Goal: Task Accomplishment & Management: Manage account settings

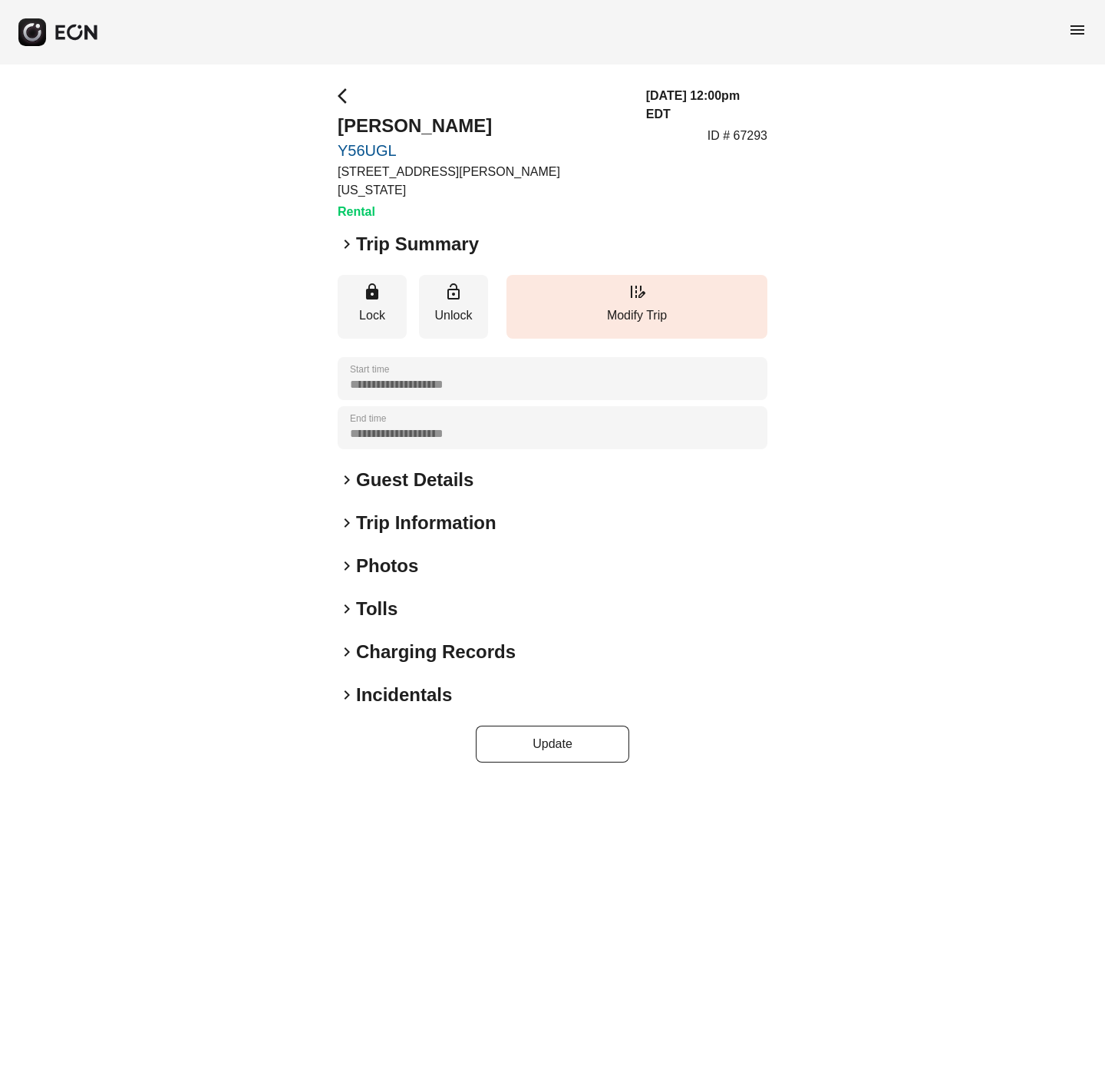
click at [342, 556] on span "keyboard_arrow_right" at bounding box center [347, 566] width 18 height 18
click at [345, 556] on span "keyboard_arrow_right" at bounding box center [347, 566] width 18 height 18
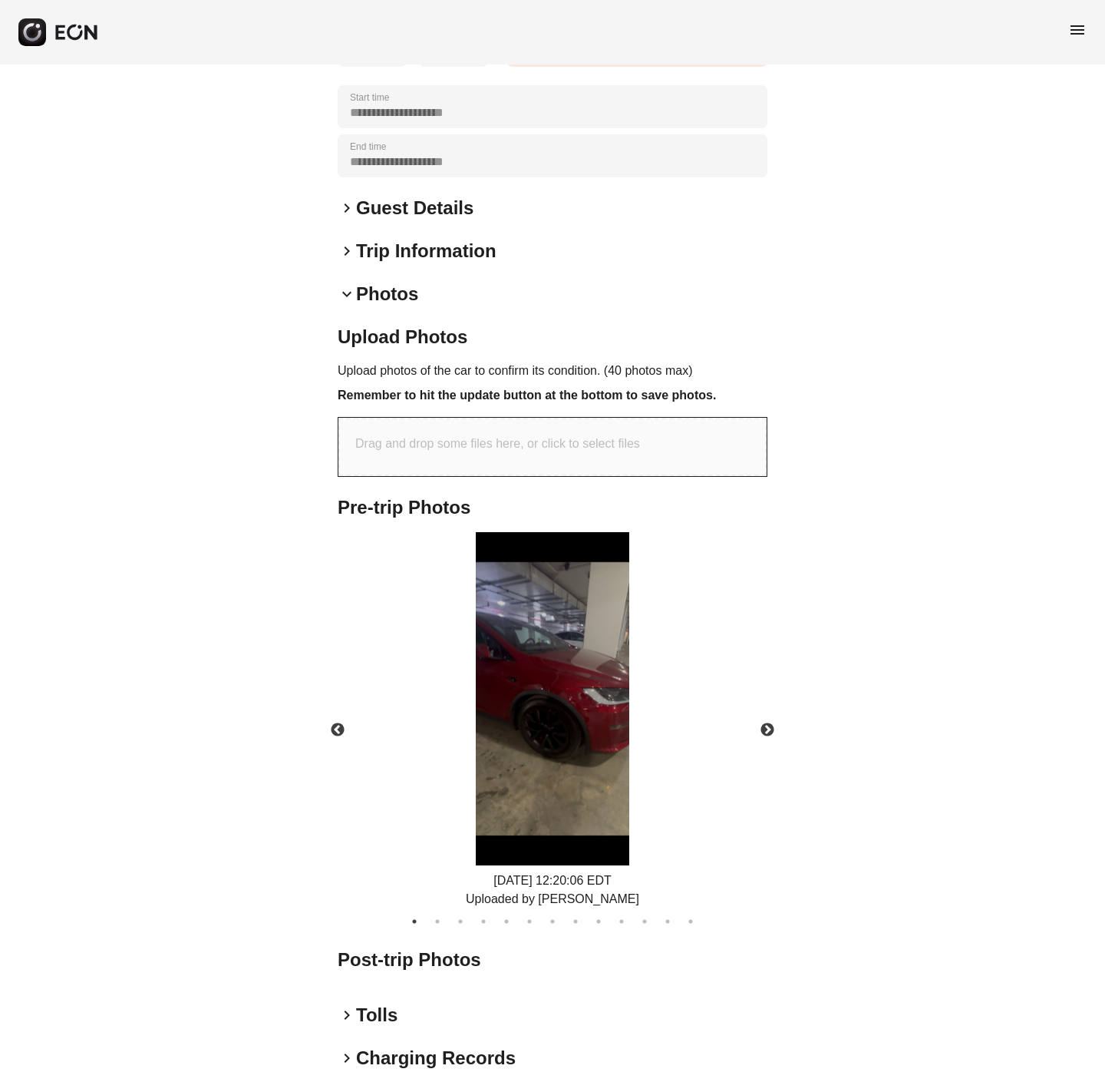
scroll to position [351, 0]
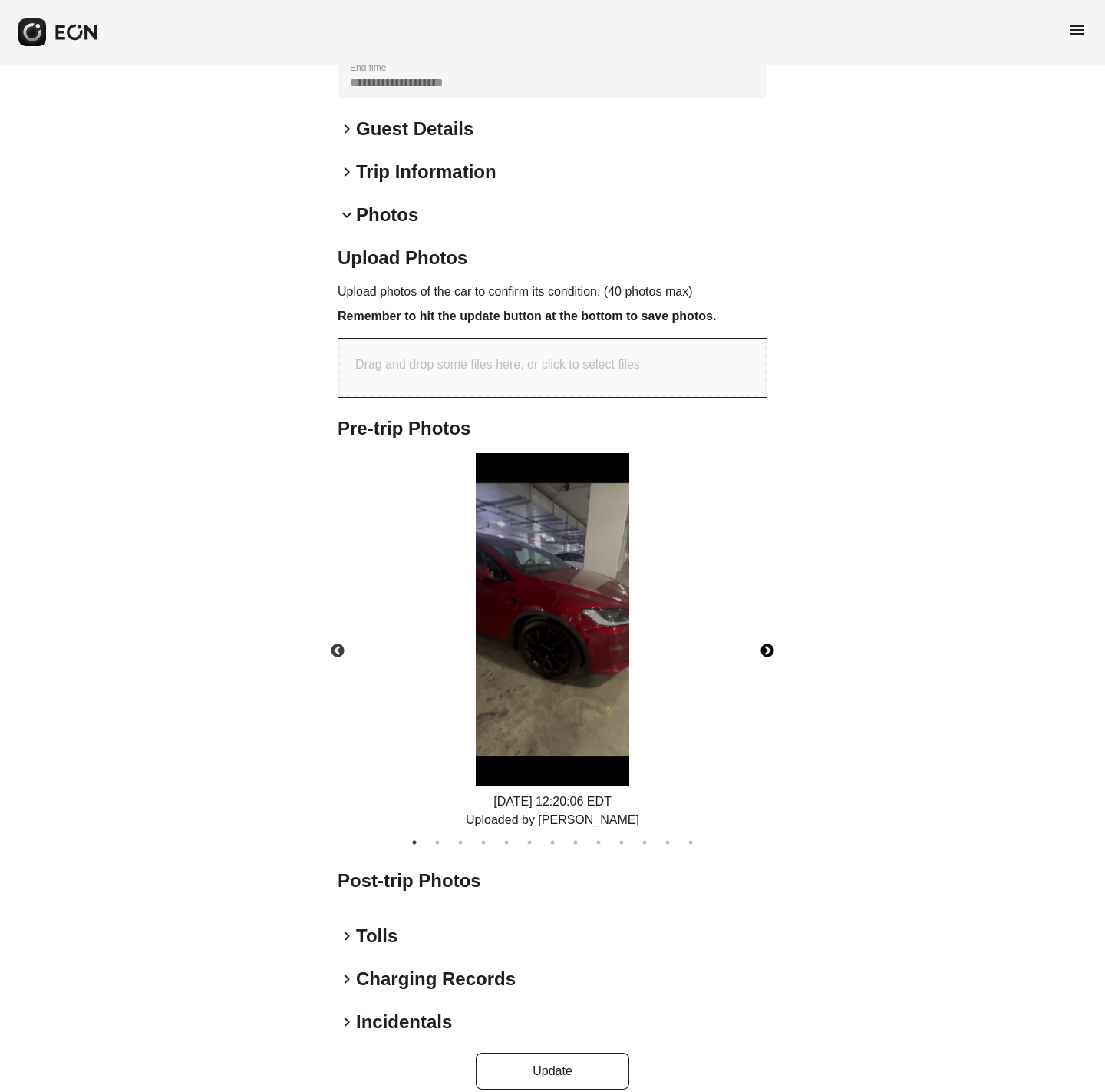
click at [770, 629] on button "Next" at bounding box center [767, 651] width 54 height 54
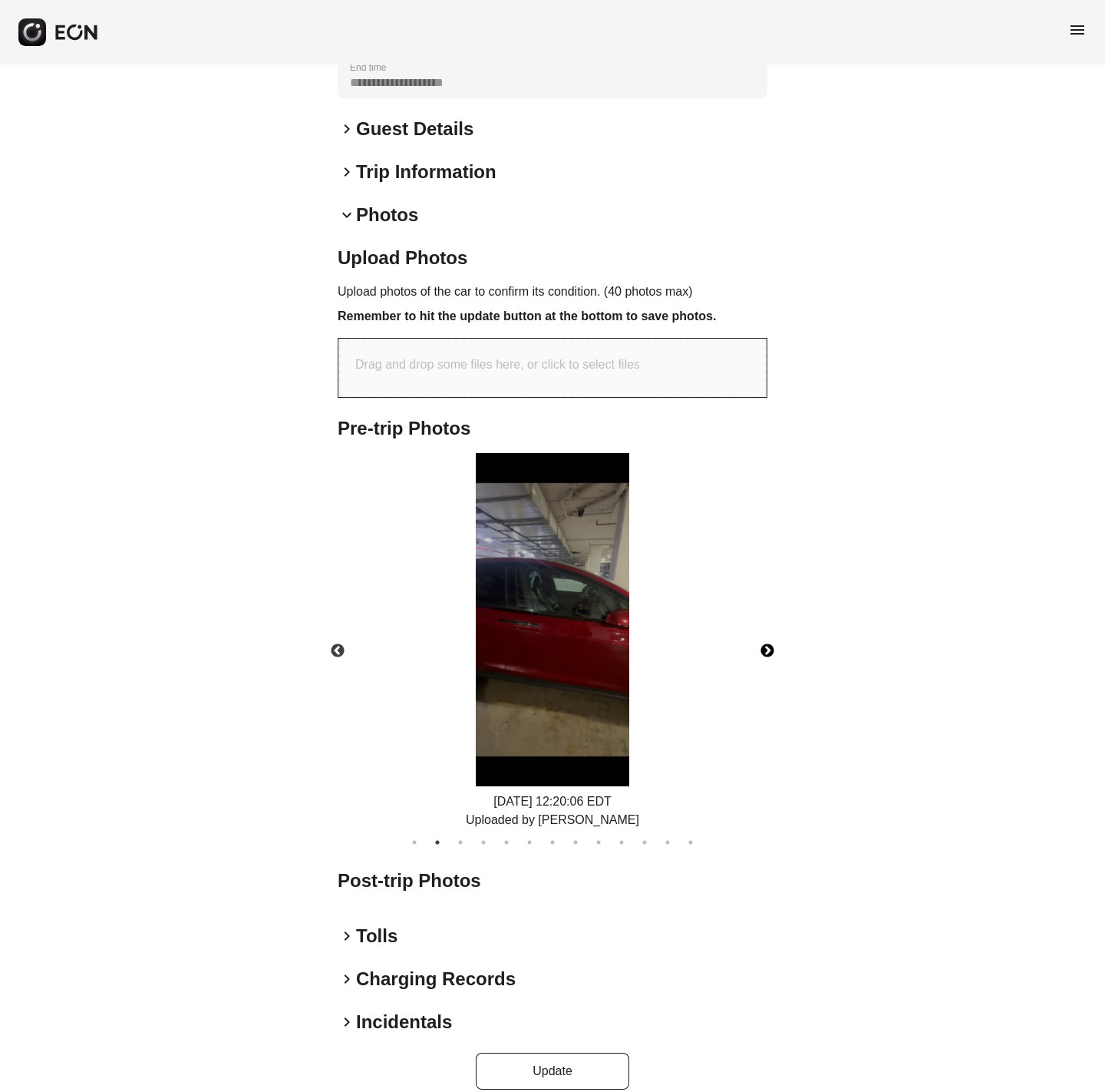
click at [770, 629] on button "Next" at bounding box center [767, 651] width 54 height 54
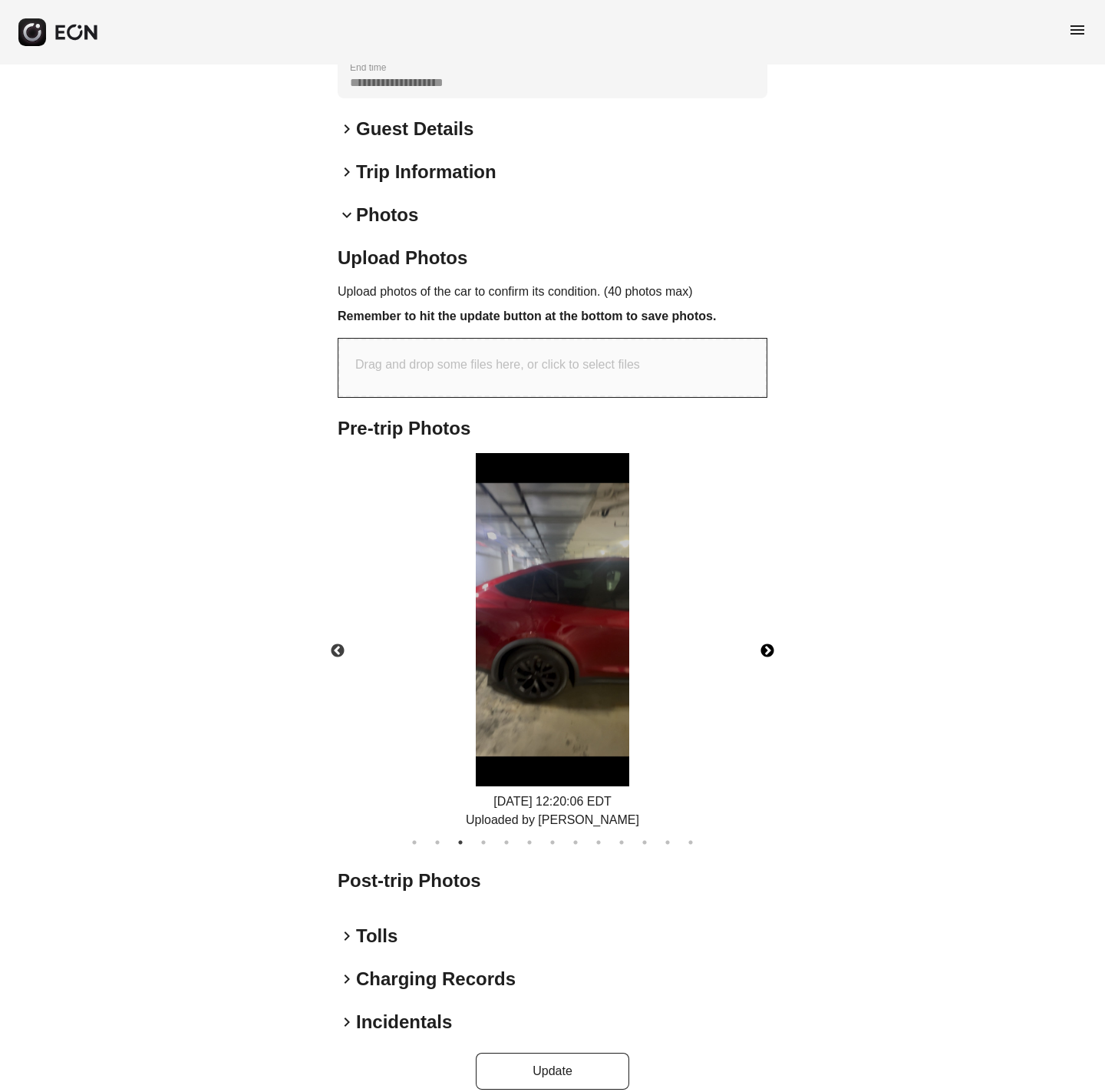
click at [529, 644] on img at bounding box center [552, 620] width 153 height 334
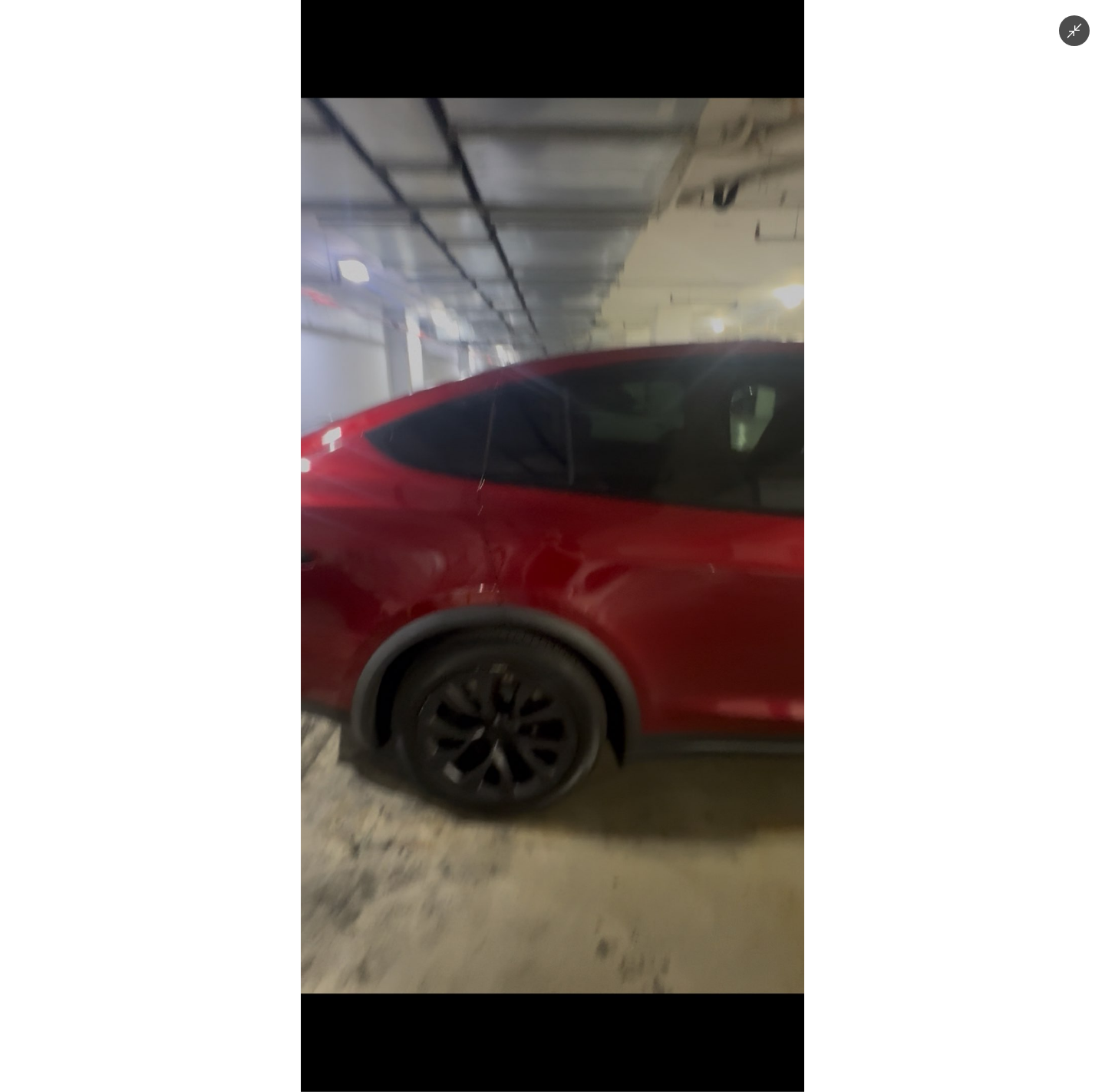
click at [866, 690] on div at bounding box center [552, 546] width 1105 height 1092
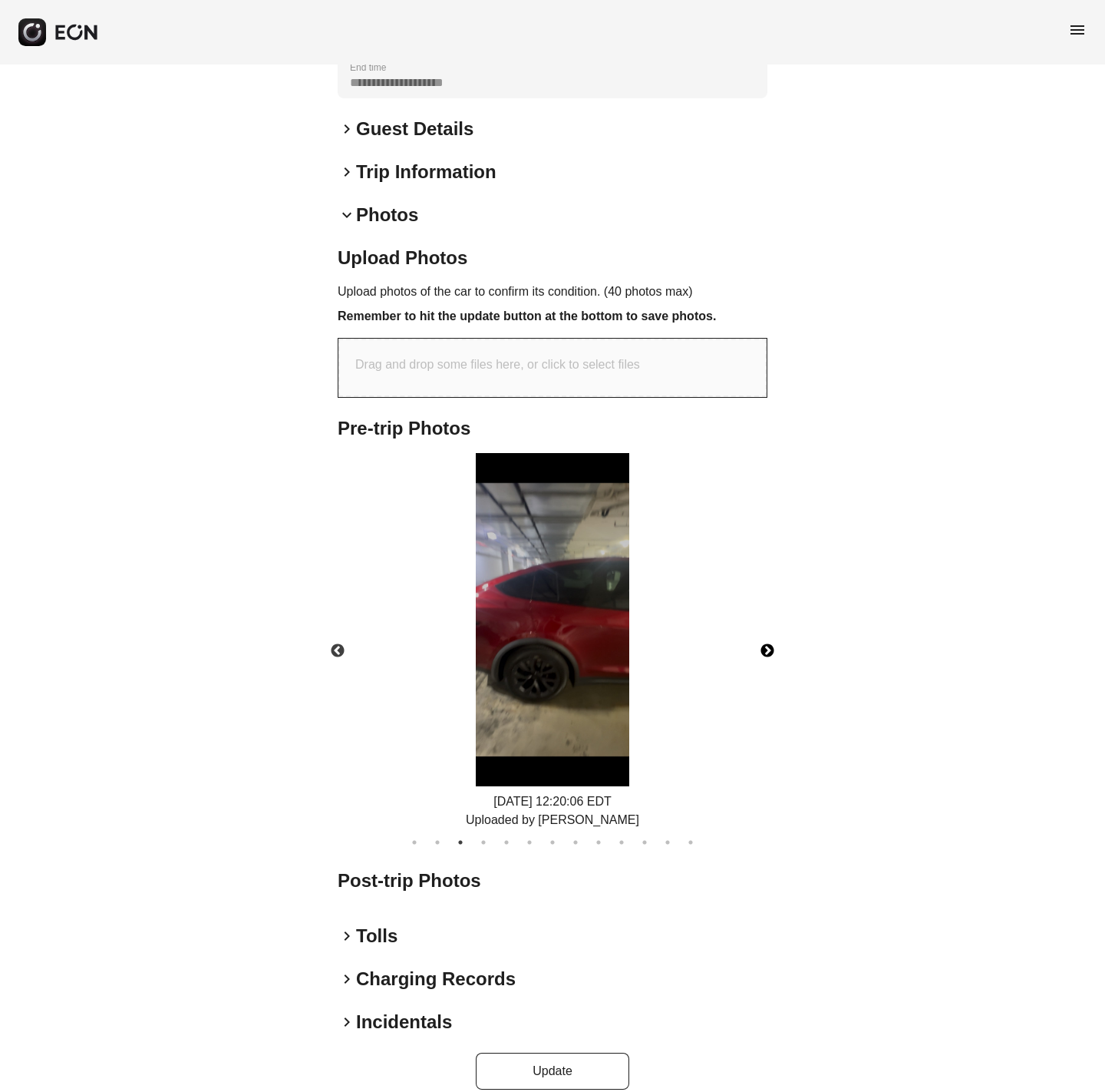
click at [769, 636] on button "Next" at bounding box center [767, 651] width 54 height 54
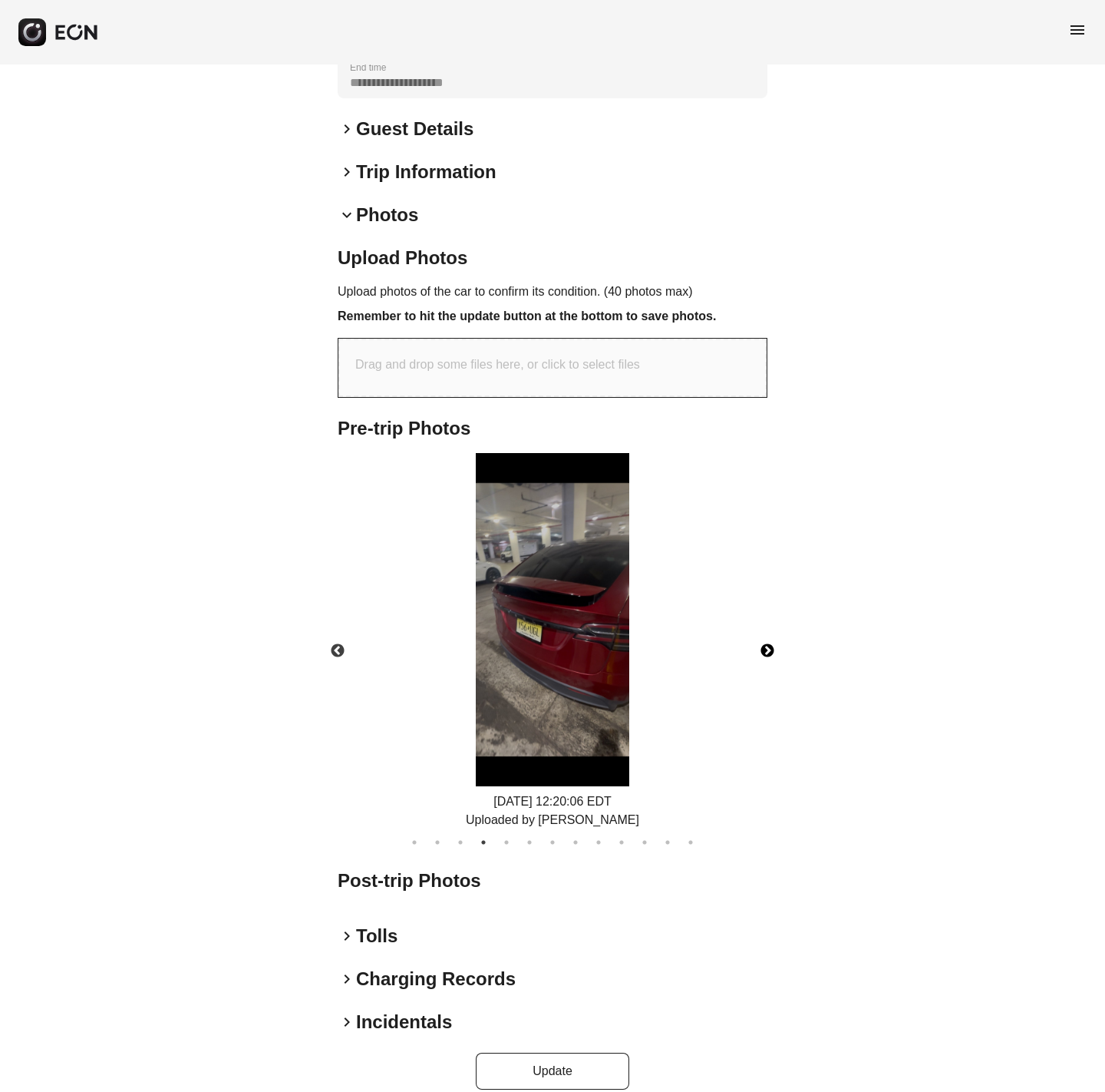
click at [608, 624] on img at bounding box center [552, 620] width 153 height 334
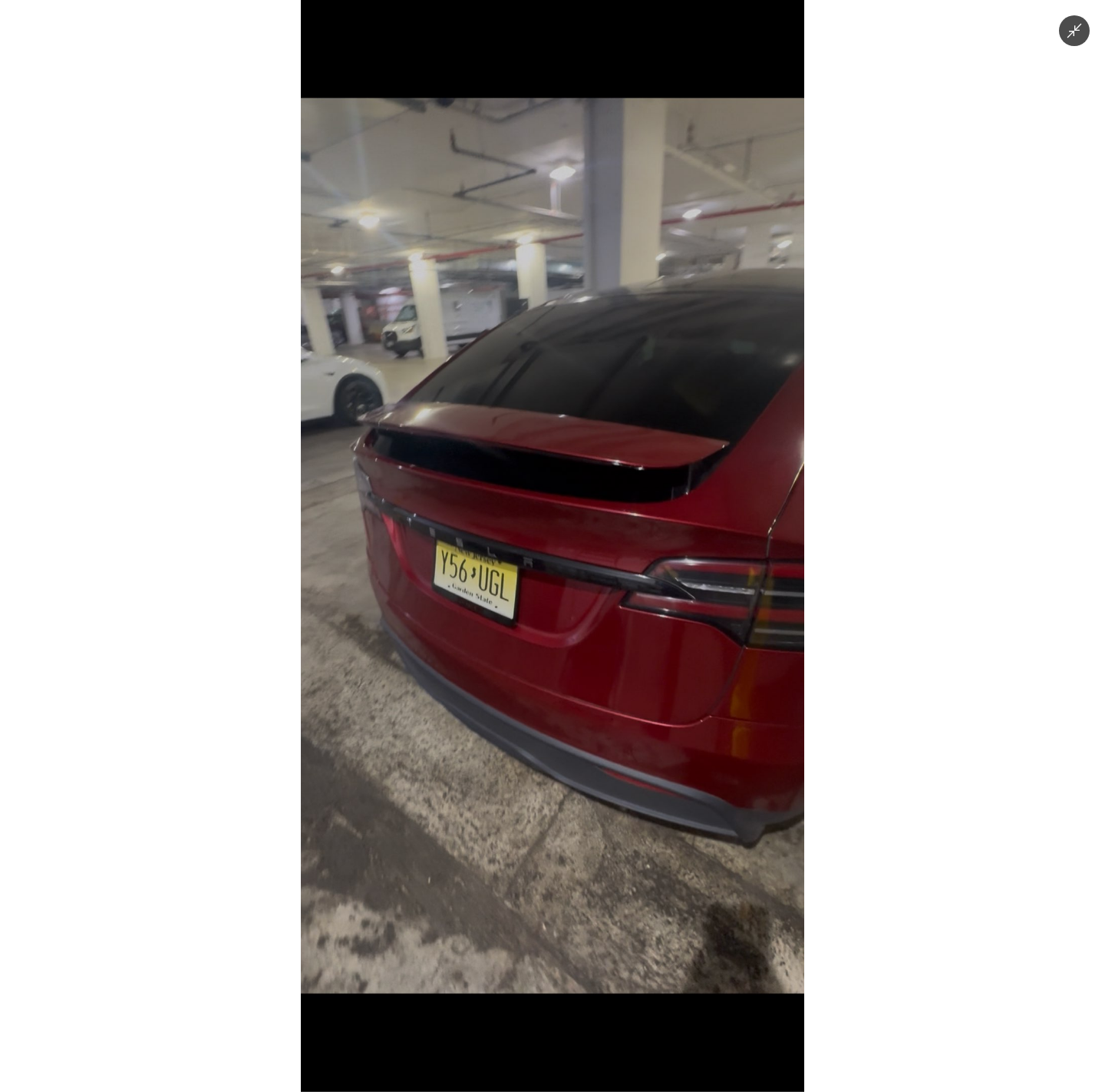
click at [890, 675] on div at bounding box center [552, 546] width 1105 height 1092
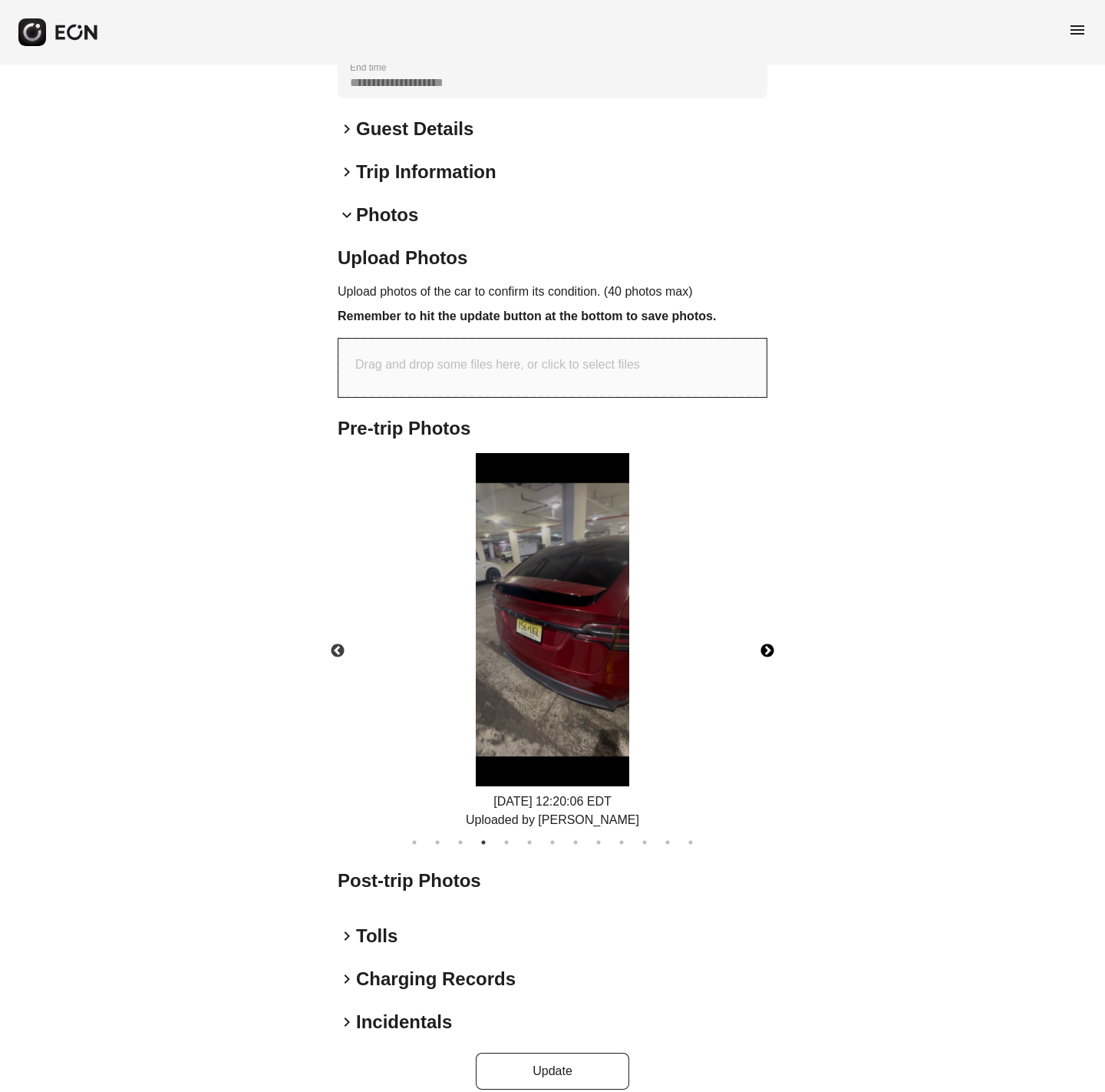
click at [767, 628] on button "Next" at bounding box center [767, 651] width 54 height 54
